Goal: Transaction & Acquisition: Download file/media

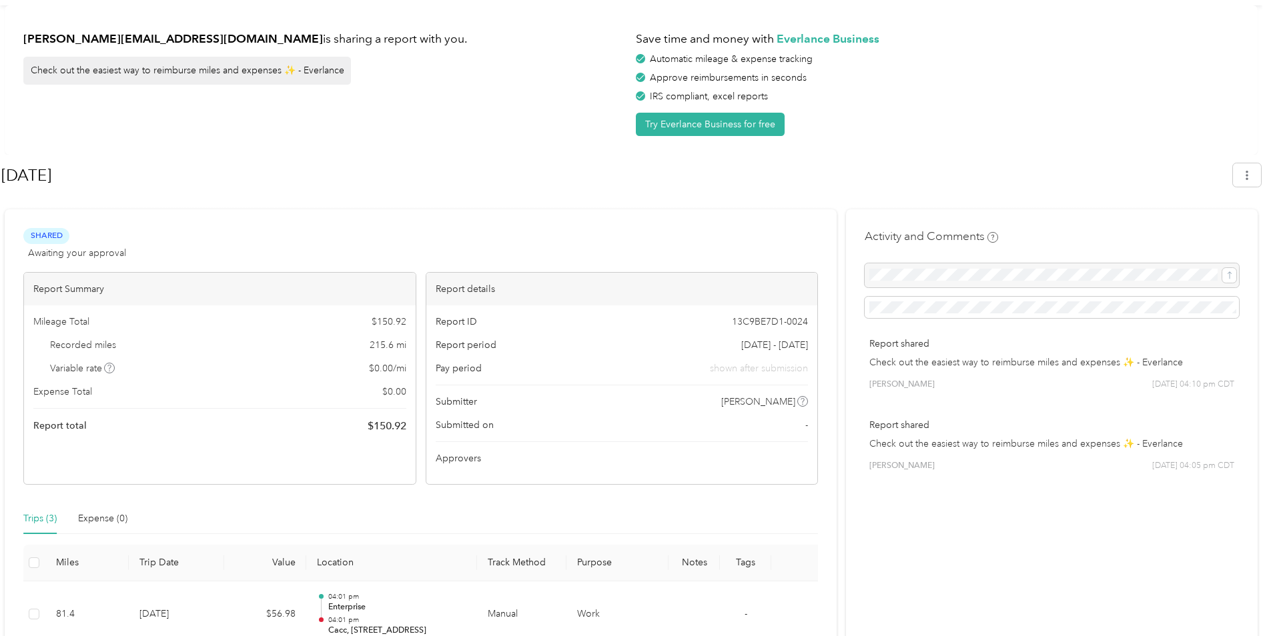
scroll to position [24, 0]
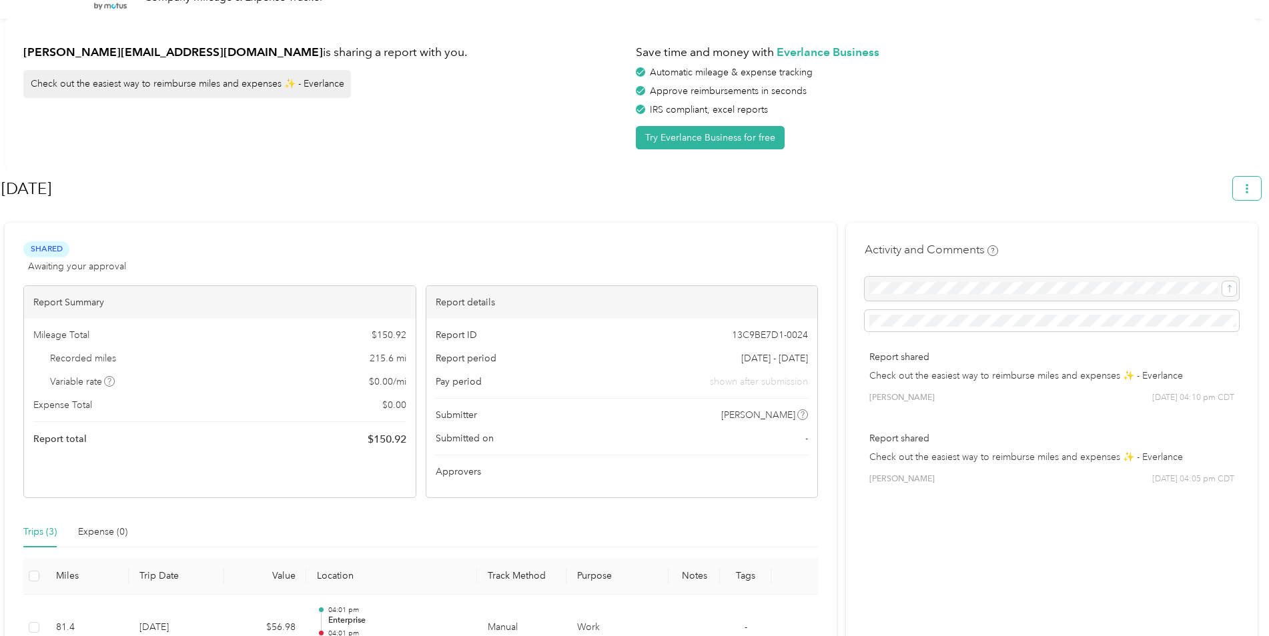
click at [1249, 185] on icon "button" at bounding box center [1246, 188] width 9 height 9
click at [1219, 240] on li "Download" at bounding box center [1216, 251] width 92 height 23
click at [1201, 245] on span "Download" at bounding box center [1215, 252] width 44 height 14
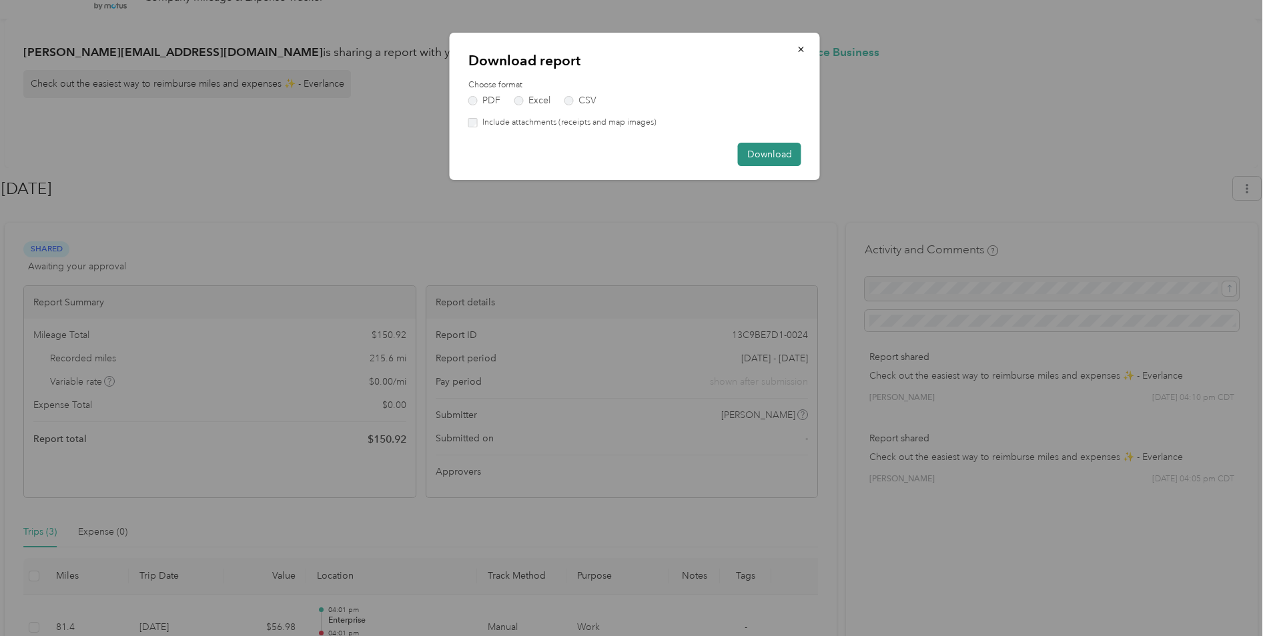
click at [776, 156] on button "Download" at bounding box center [769, 154] width 63 height 23
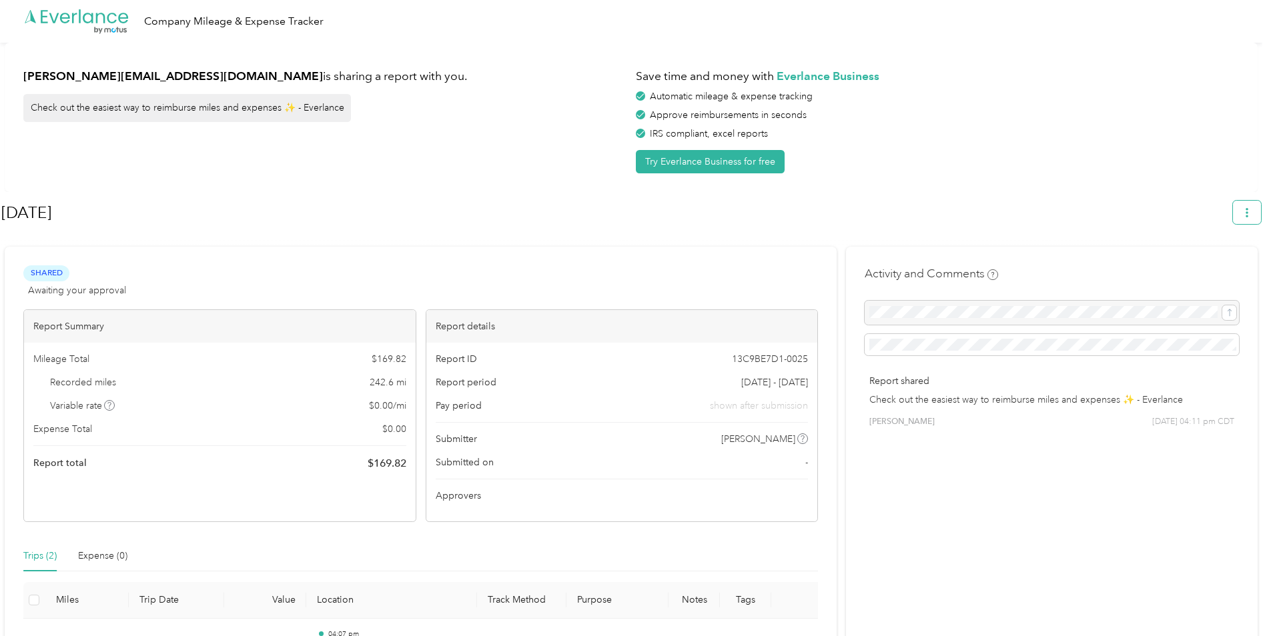
click at [1247, 205] on button "button" at bounding box center [1247, 212] width 28 height 23
click at [1227, 269] on span "Download" at bounding box center [1215, 276] width 44 height 14
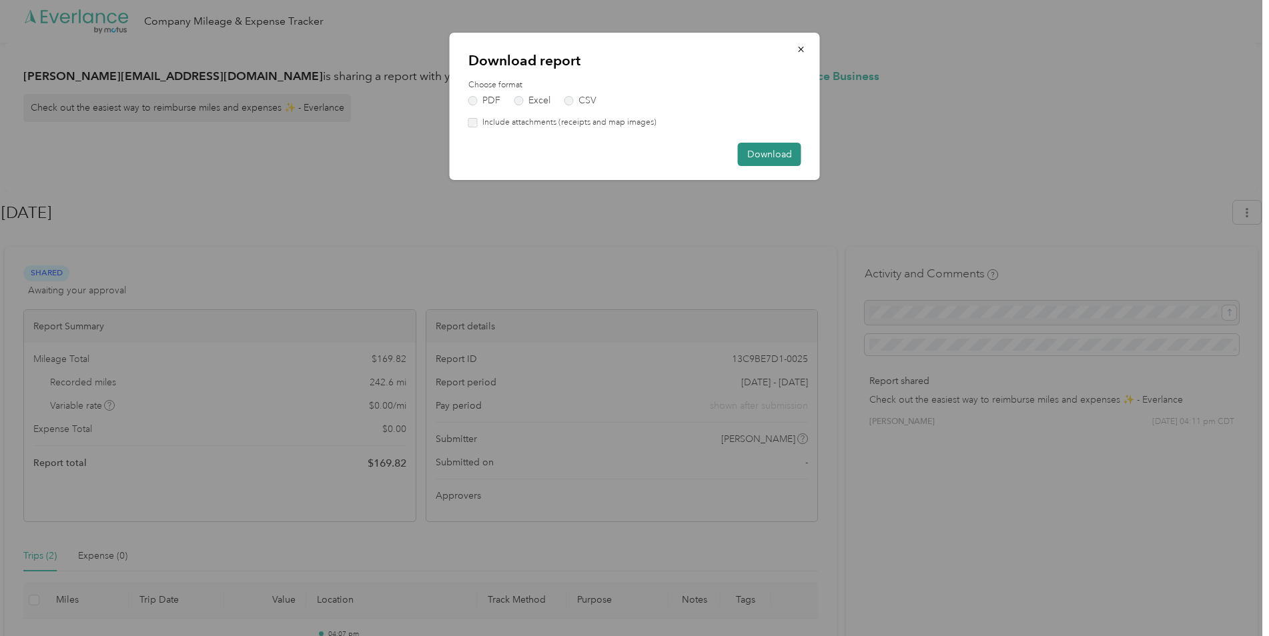
click at [774, 157] on button "Download" at bounding box center [769, 154] width 63 height 23
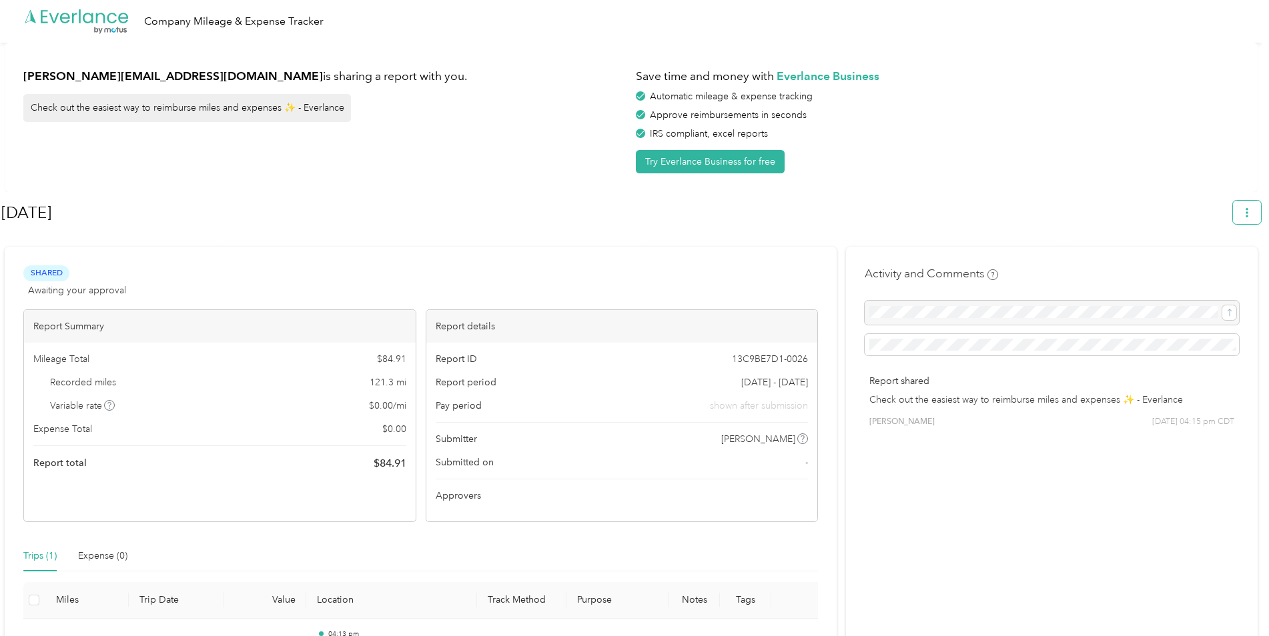
click at [1258, 211] on button "button" at bounding box center [1247, 212] width 28 height 23
click at [1235, 269] on span "Download" at bounding box center [1215, 276] width 44 height 14
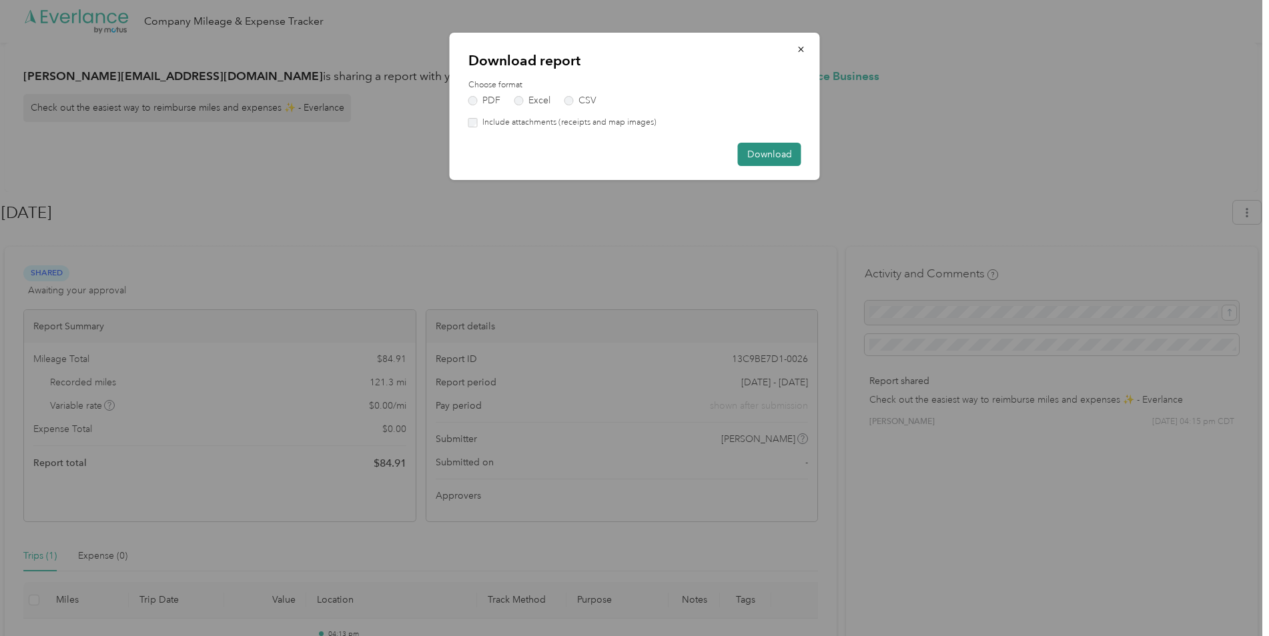
click at [779, 154] on button "Download" at bounding box center [769, 154] width 63 height 23
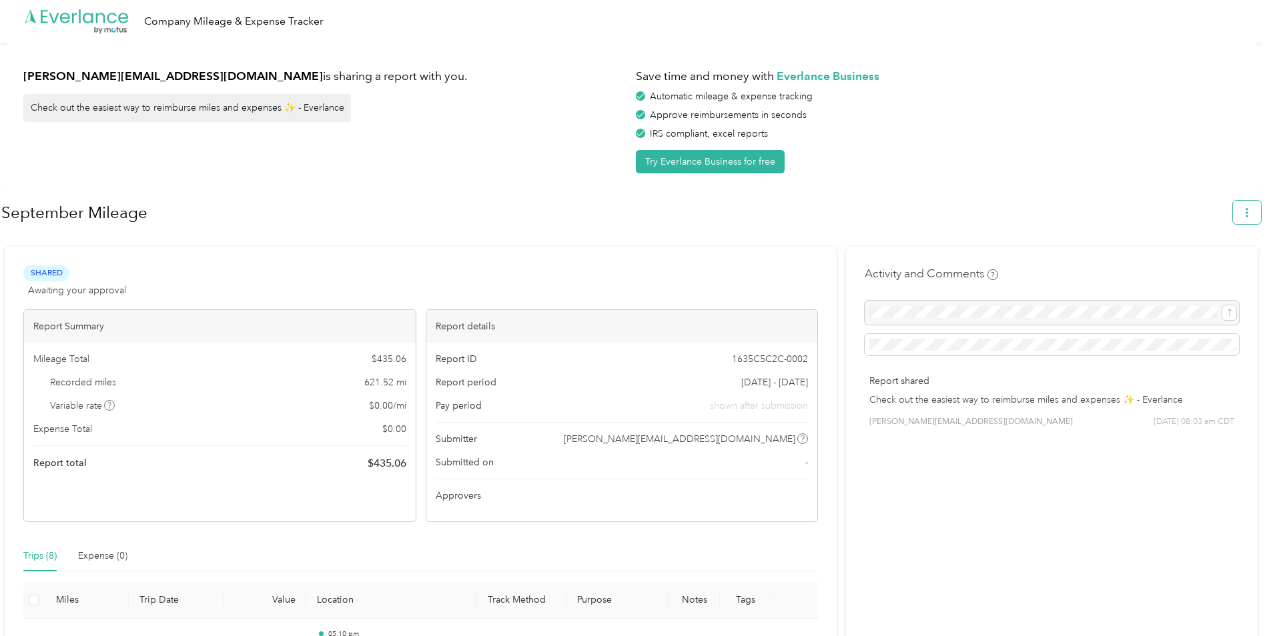
click at [1248, 216] on icon "button" at bounding box center [1246, 212] width 3 height 9
click at [1215, 269] on span "Download" at bounding box center [1215, 276] width 44 height 14
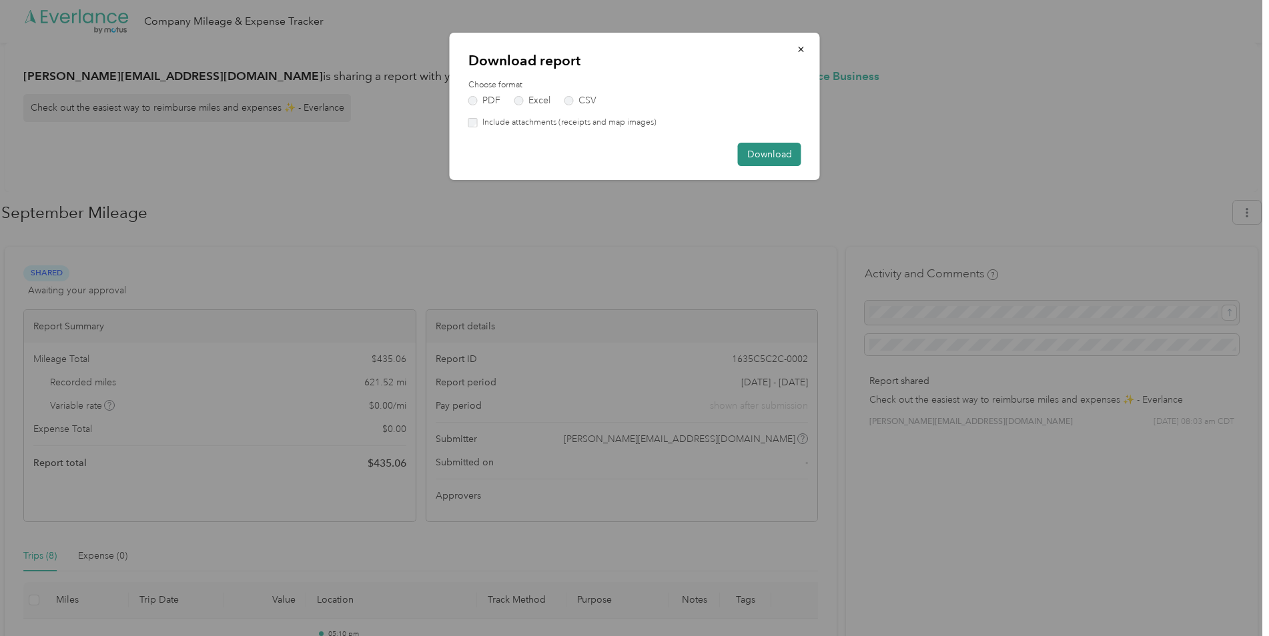
click at [786, 155] on button "Download" at bounding box center [769, 154] width 63 height 23
